Goal: Obtain resource: Download file/media

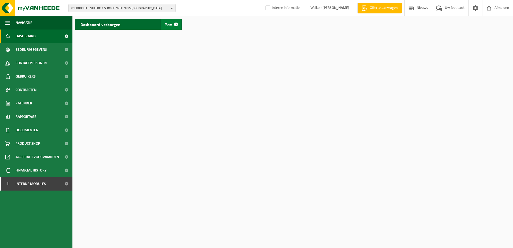
click at [177, 23] on span at bounding box center [176, 24] width 11 height 11
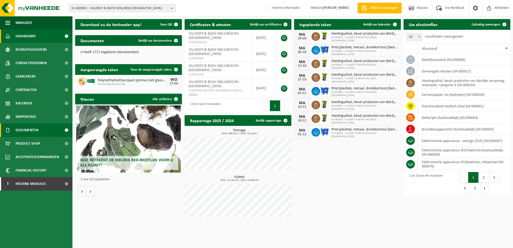
click at [30, 130] on span "Documenten" at bounding box center [27, 129] width 23 height 13
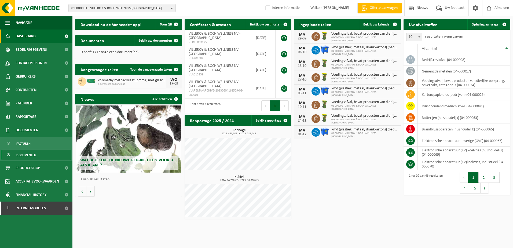
click at [24, 154] on span "Documenten" at bounding box center [26, 155] width 20 height 10
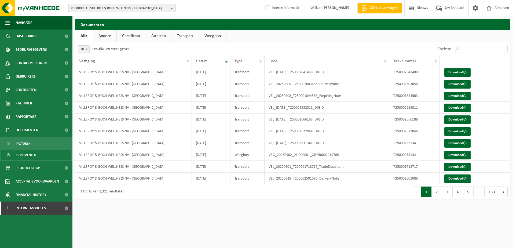
click at [132, 35] on link "Certificaat" at bounding box center [131, 36] width 29 height 12
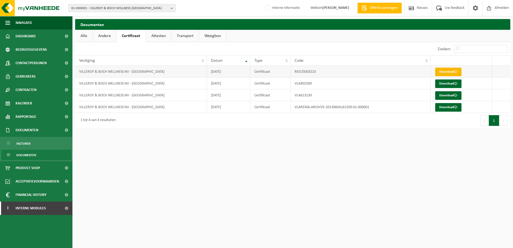
click at [444, 71] on link "Download" at bounding box center [448, 72] width 26 height 9
click at [24, 63] on span "Contactpersonen" at bounding box center [31, 62] width 31 height 13
